Goal: Task Accomplishment & Management: Use online tool/utility

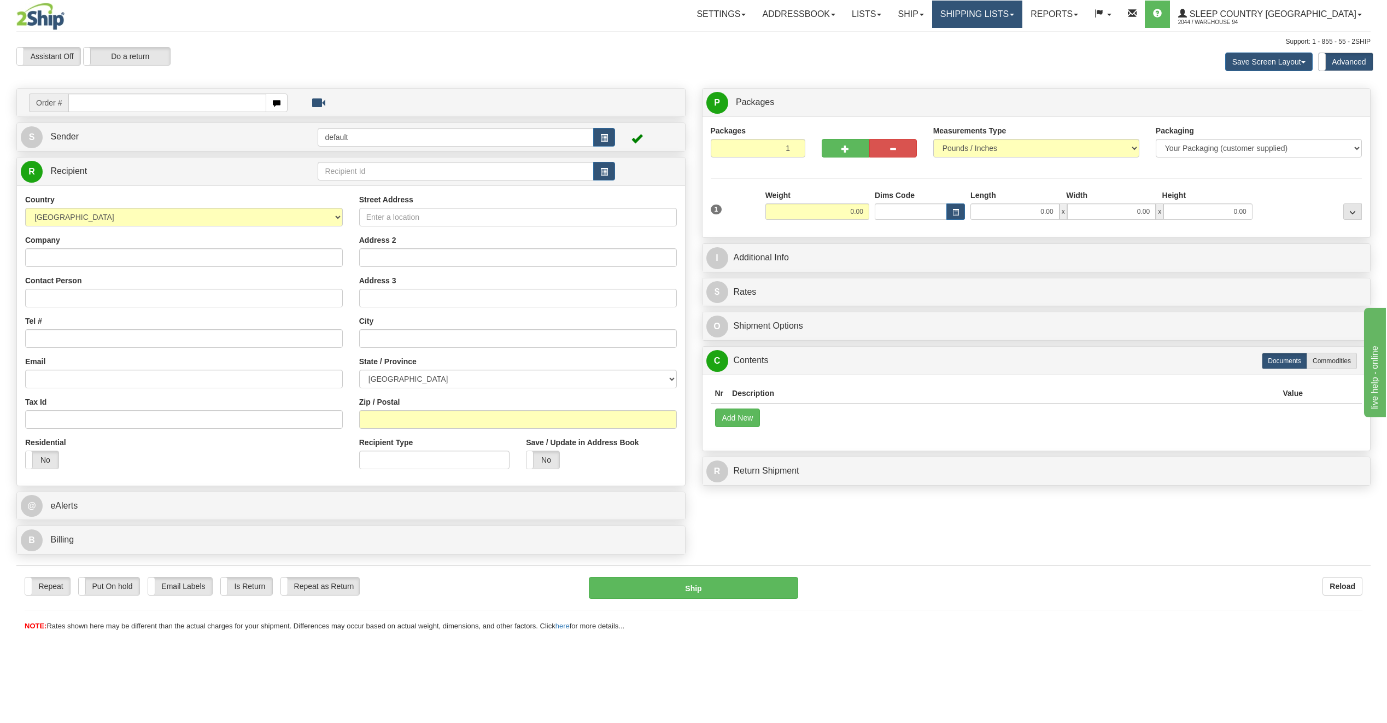
click at [1022, 10] on link "Shipping lists" at bounding box center [977, 14] width 90 height 27
click at [963, 69] on span "Pickup List" at bounding box center [944, 66] width 37 height 9
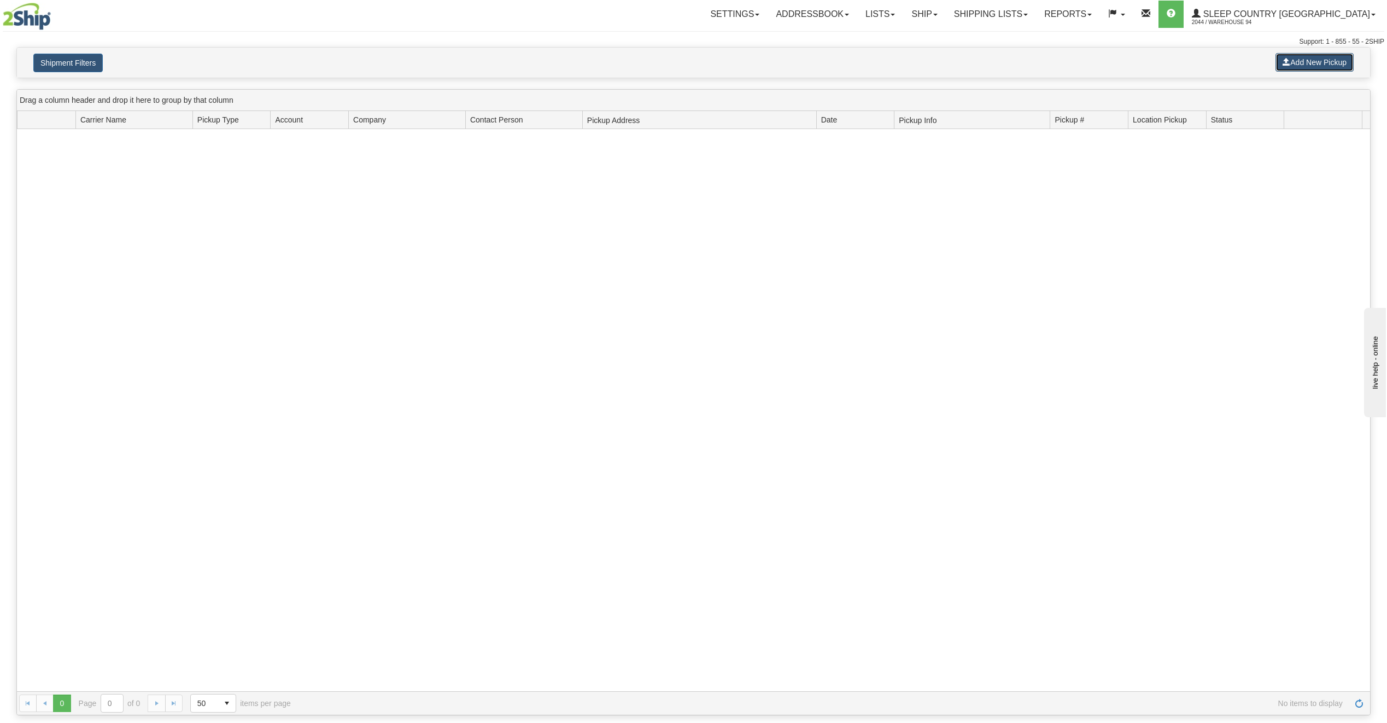
click at [1302, 67] on button "Add New Pickup" at bounding box center [1314, 62] width 78 height 19
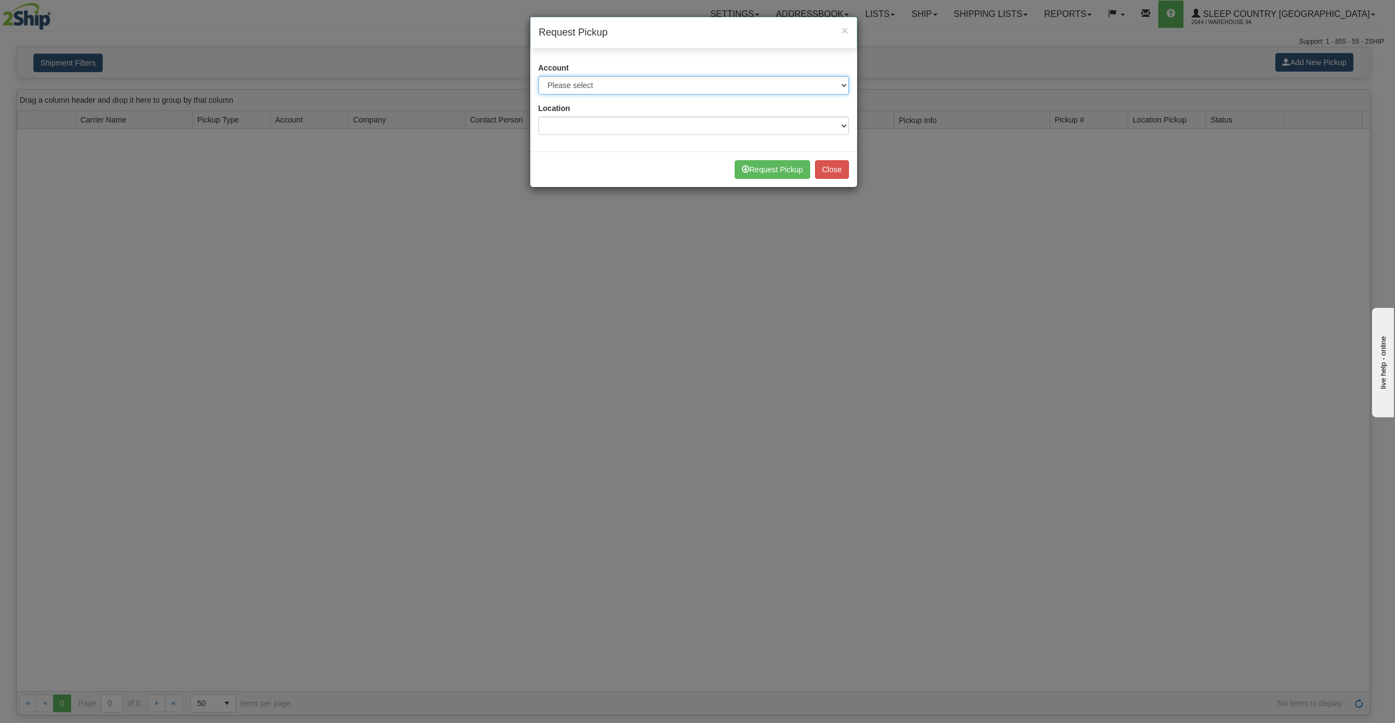
click at [656, 86] on select "Please select Canada Post - 1021986 (Canada Post 94) Canpar - 42510347 (SLEEP C…" at bounding box center [694, 85] width 311 height 19
select select "2"
click at [539, 76] on select "Please select Canada Post - 1021986 (Canada Post 94) Canpar - 42510347 (SLEEP C…" at bounding box center [694, 85] width 311 height 19
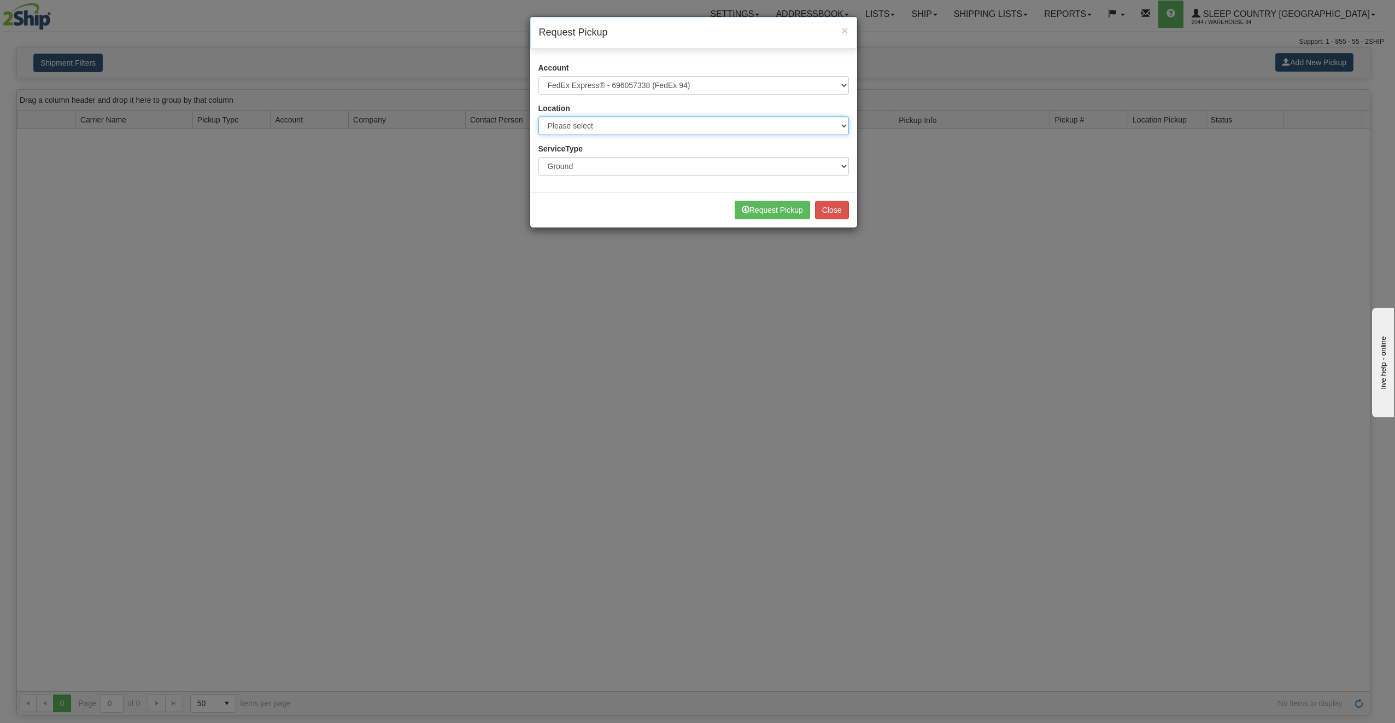
click at [591, 131] on select "Please select 94 SSNOW" at bounding box center [694, 125] width 311 height 19
select select "3937"
click at [539, 116] on select "Please select 94 SSNOW" at bounding box center [694, 125] width 311 height 19
click at [834, 212] on button "Close" at bounding box center [832, 210] width 34 height 19
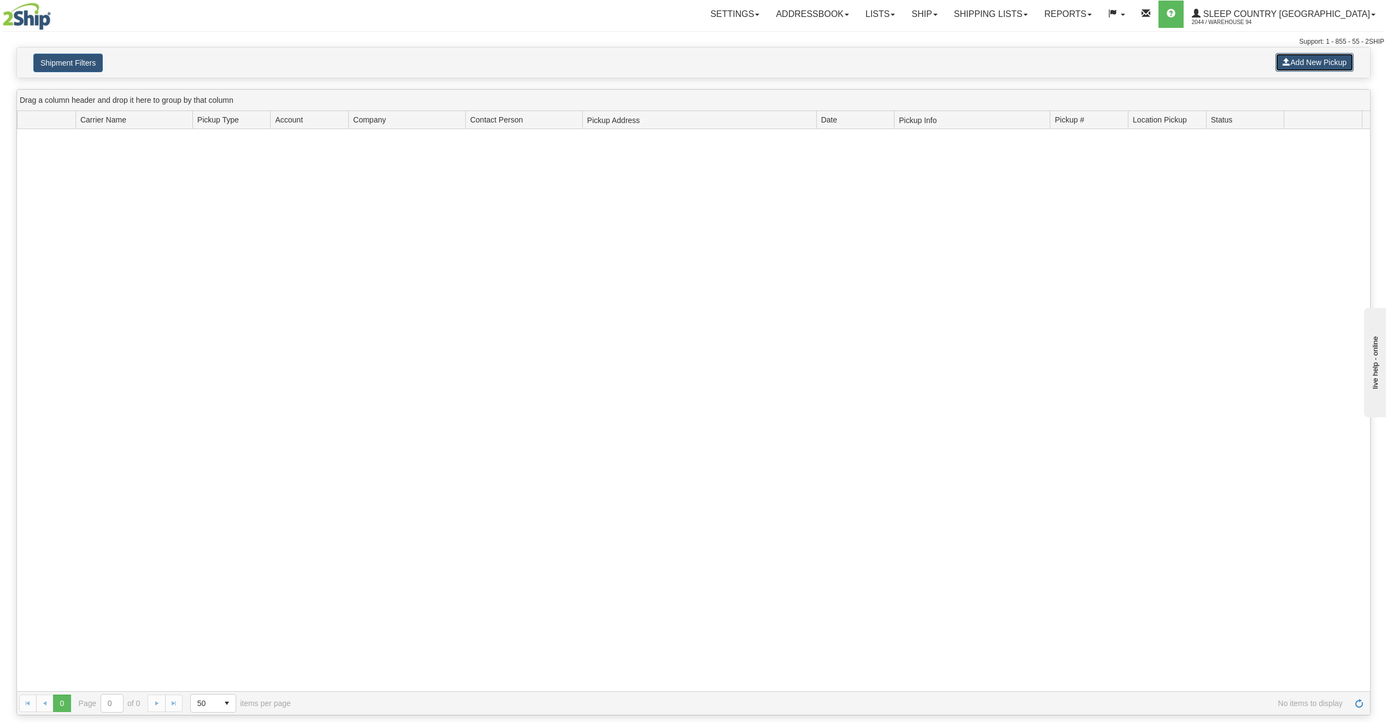
click at [1303, 57] on button "Add New Pickup" at bounding box center [1314, 62] width 78 height 19
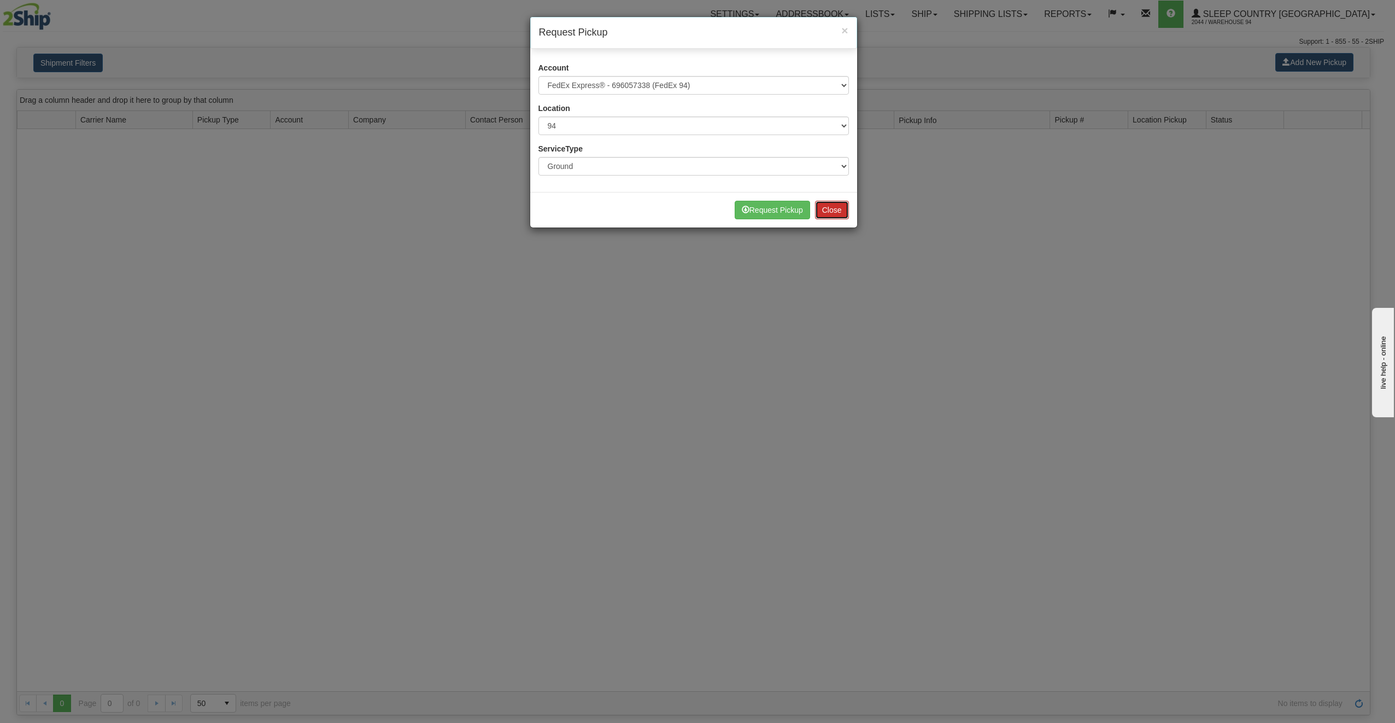
click at [835, 212] on button "Close" at bounding box center [832, 210] width 34 height 19
